Goal: Find contact information: Find contact information

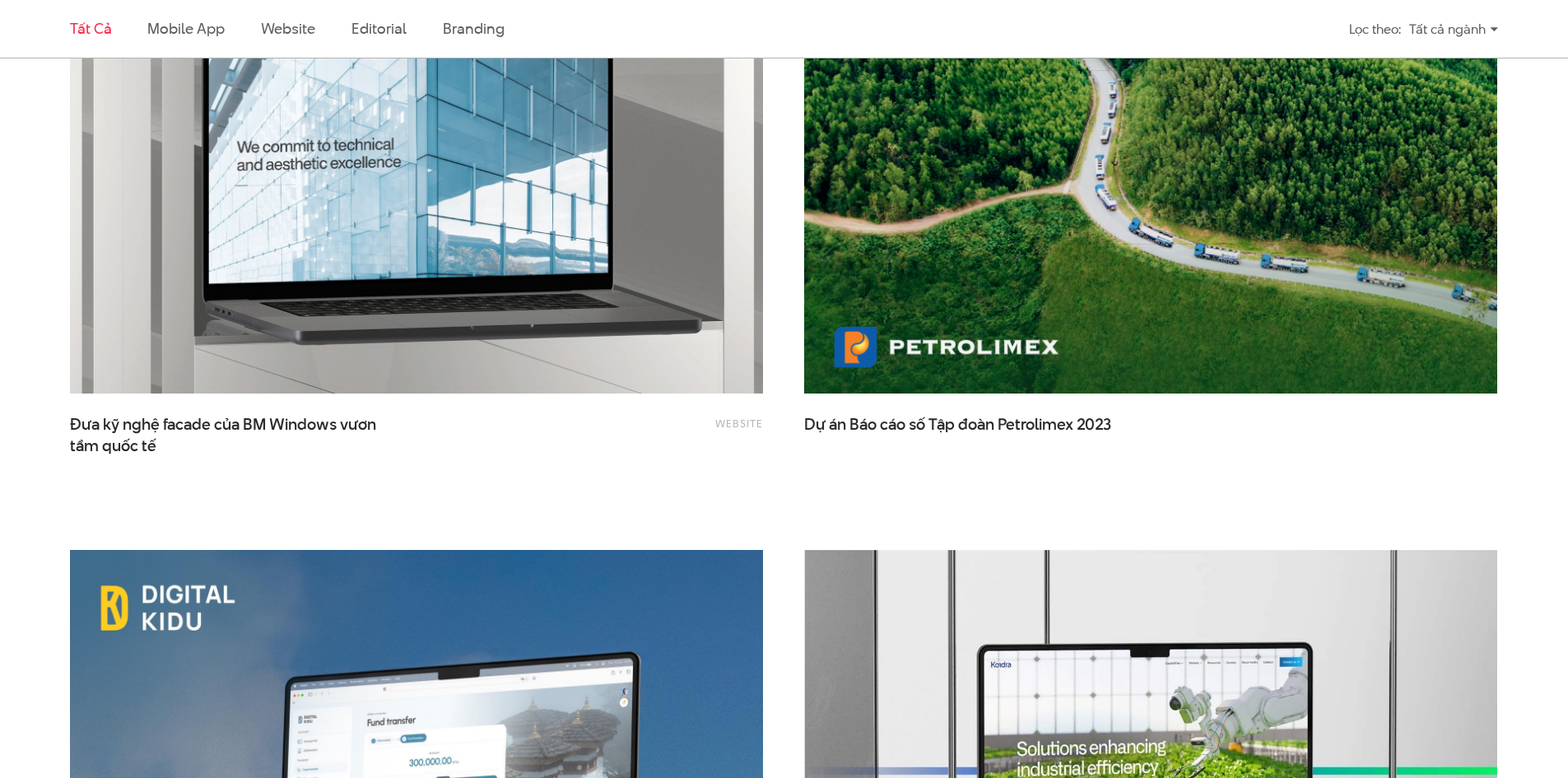
scroll to position [4670, 0]
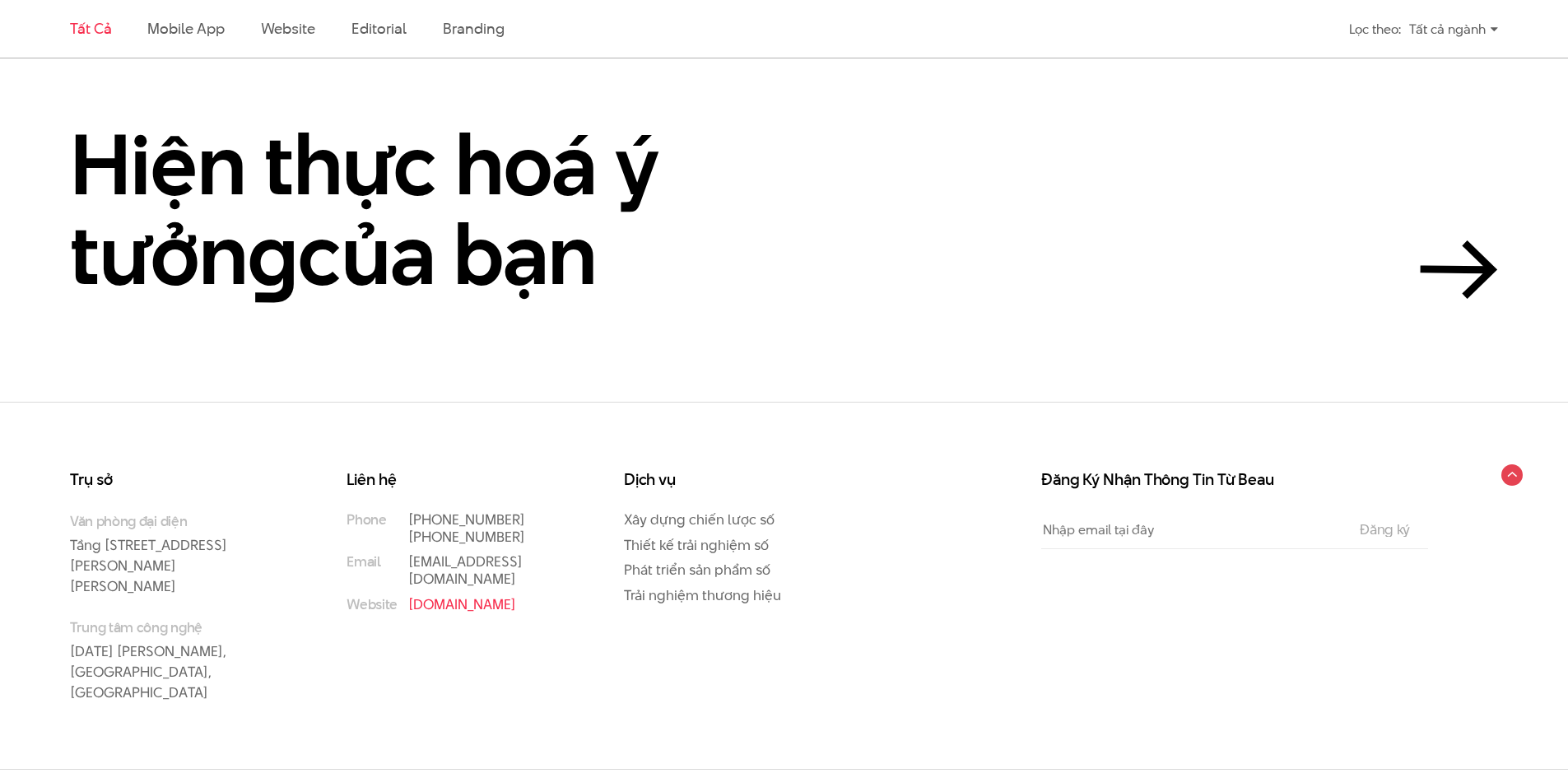
click at [422, 594] on link "[DOMAIN_NAME]" at bounding box center [461, 604] width 108 height 20
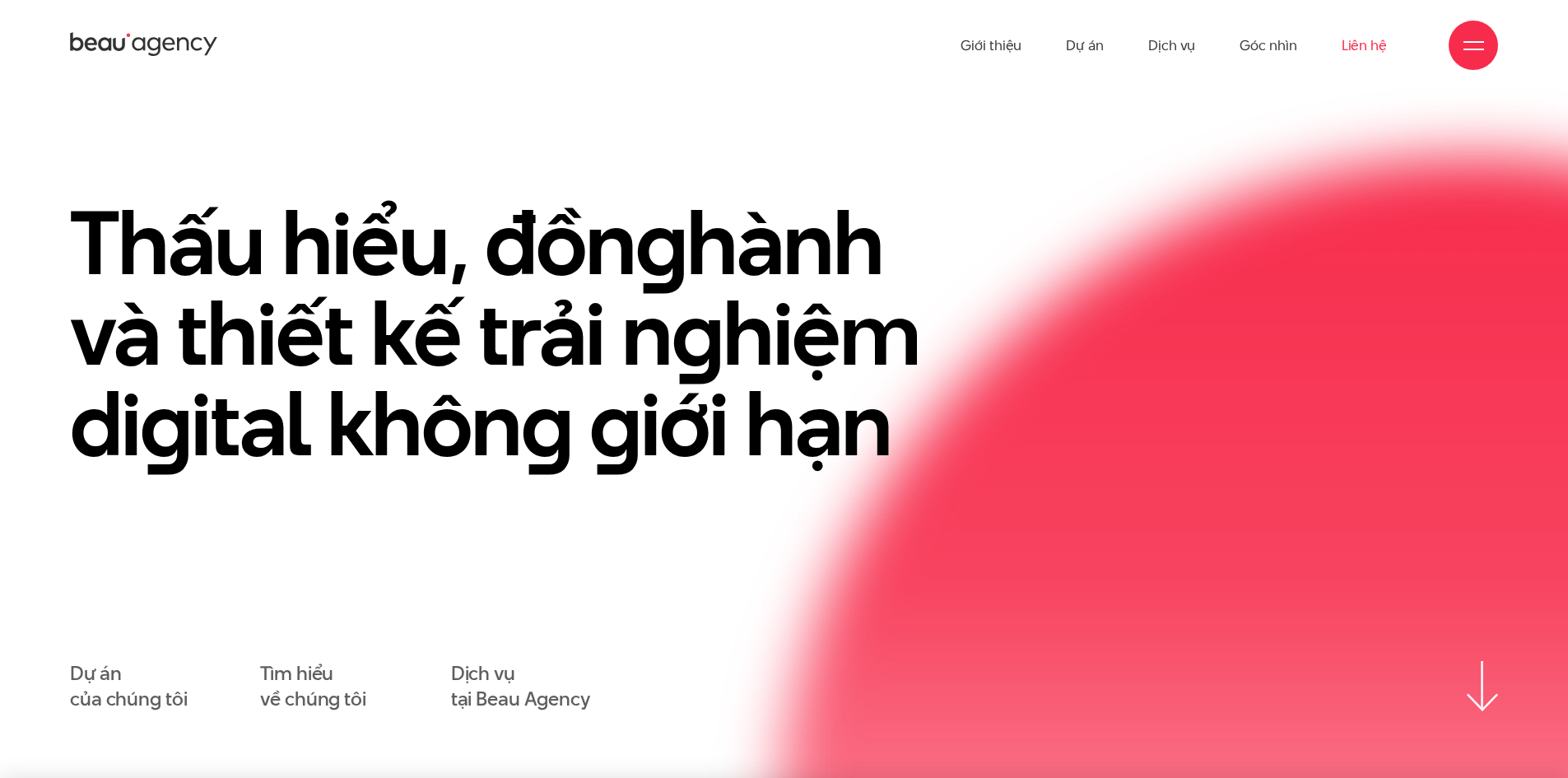
click at [1363, 44] on link "Liên hệ" at bounding box center [1364, 45] width 45 height 91
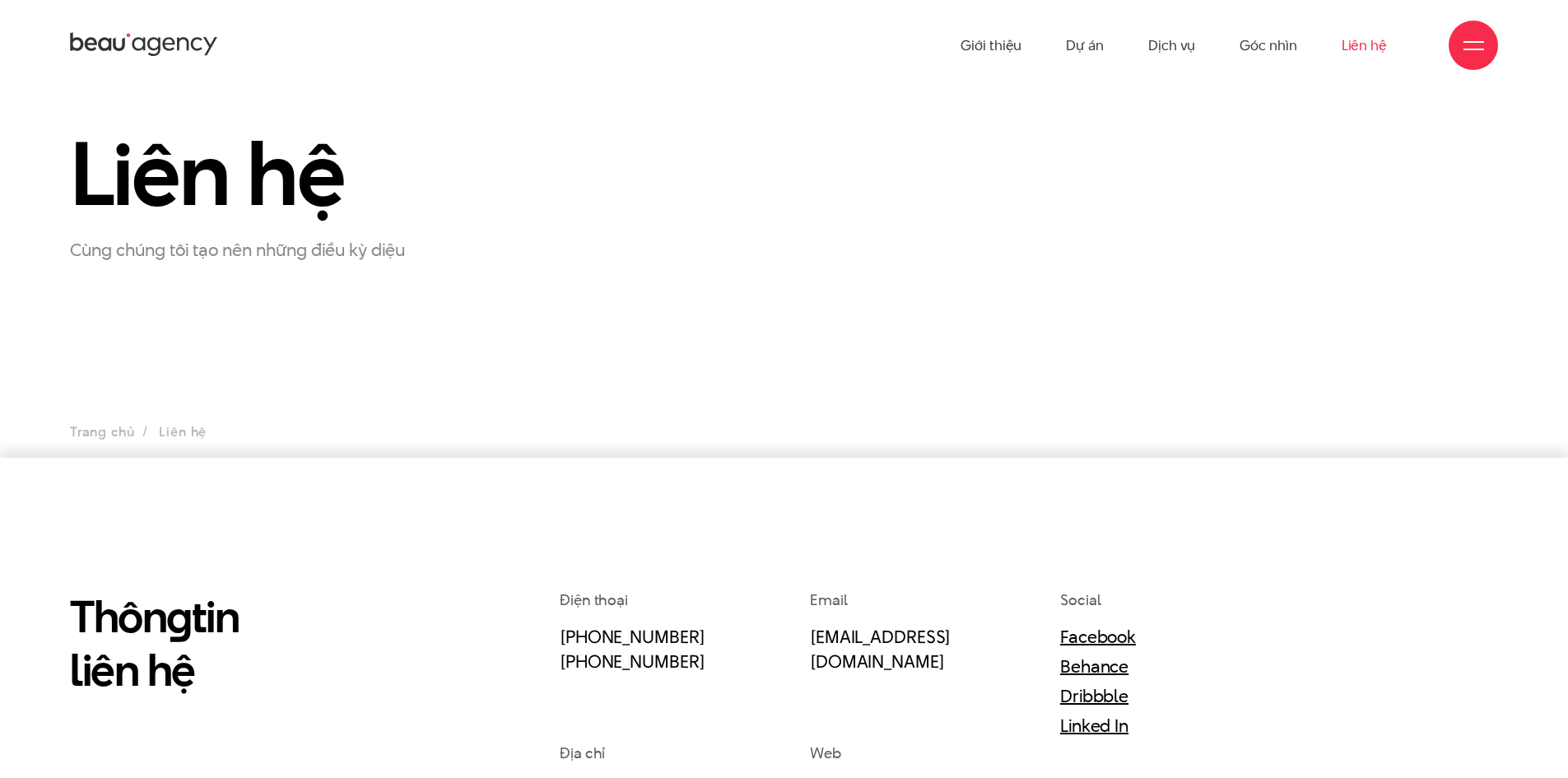
scroll to position [82, 0]
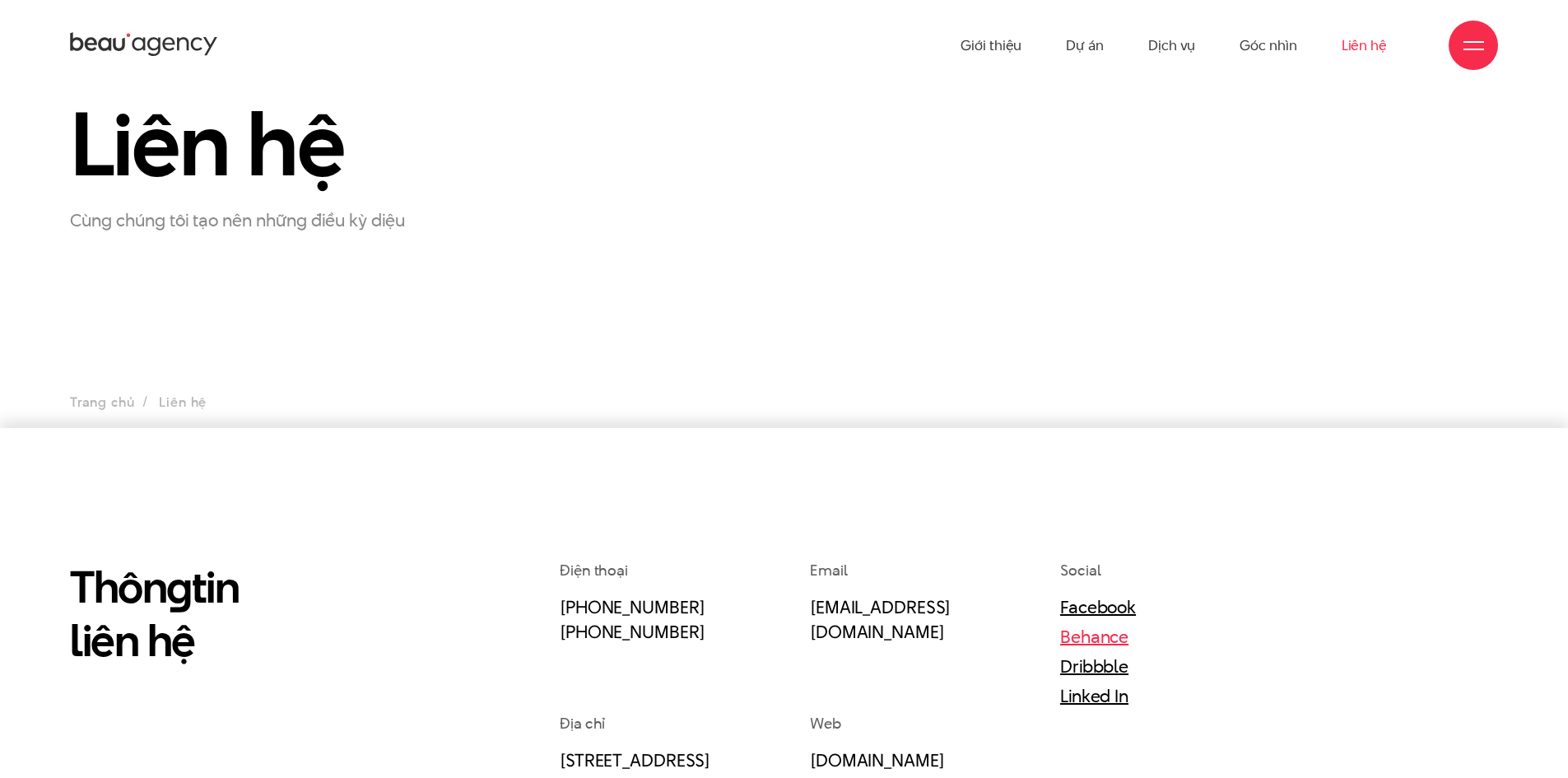
click at [1097, 640] on link "Behance" at bounding box center [1094, 636] width 68 height 24
